Goal: Task Accomplishment & Management: Manage account settings

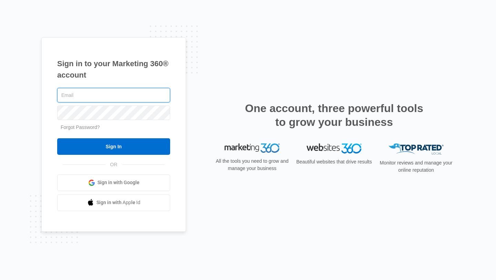
type input "[EMAIL_ADDRESS][DOMAIN_NAME]"
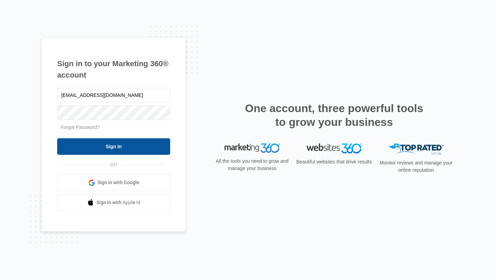
click at [117, 147] on input "Sign In" at bounding box center [113, 146] width 113 height 17
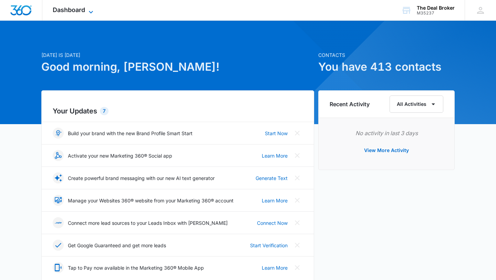
click at [92, 9] on icon at bounding box center [91, 12] width 8 height 8
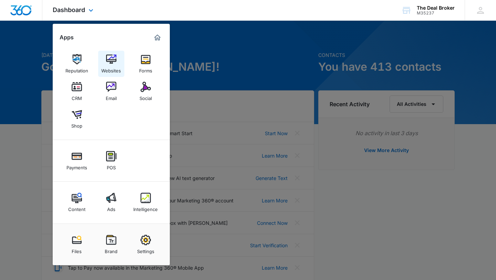
click at [111, 58] on img at bounding box center [111, 59] width 10 height 10
